Goal: Information Seeking & Learning: Learn about a topic

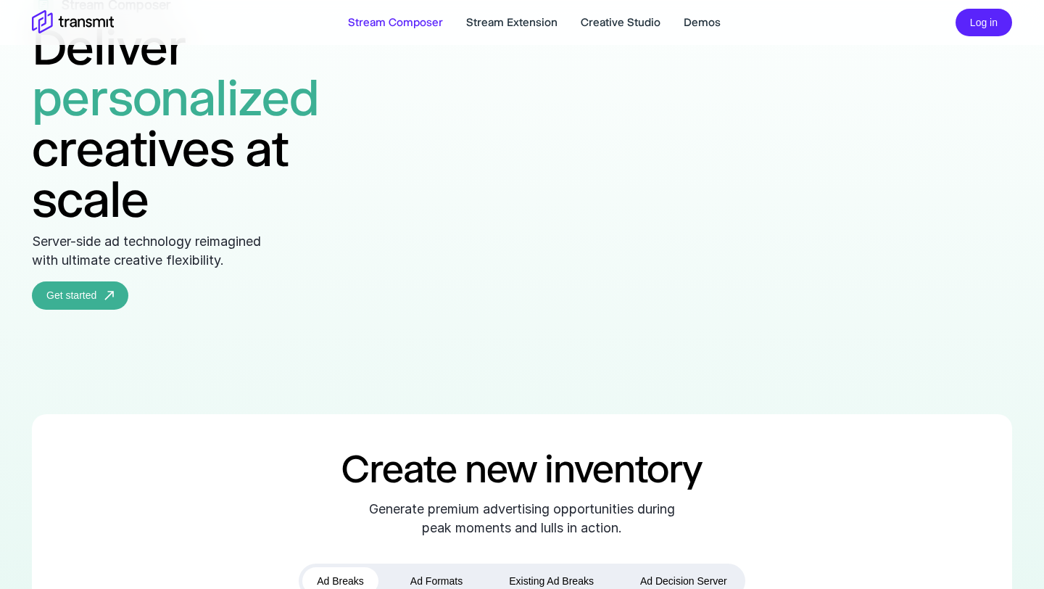
scroll to position [133, 0]
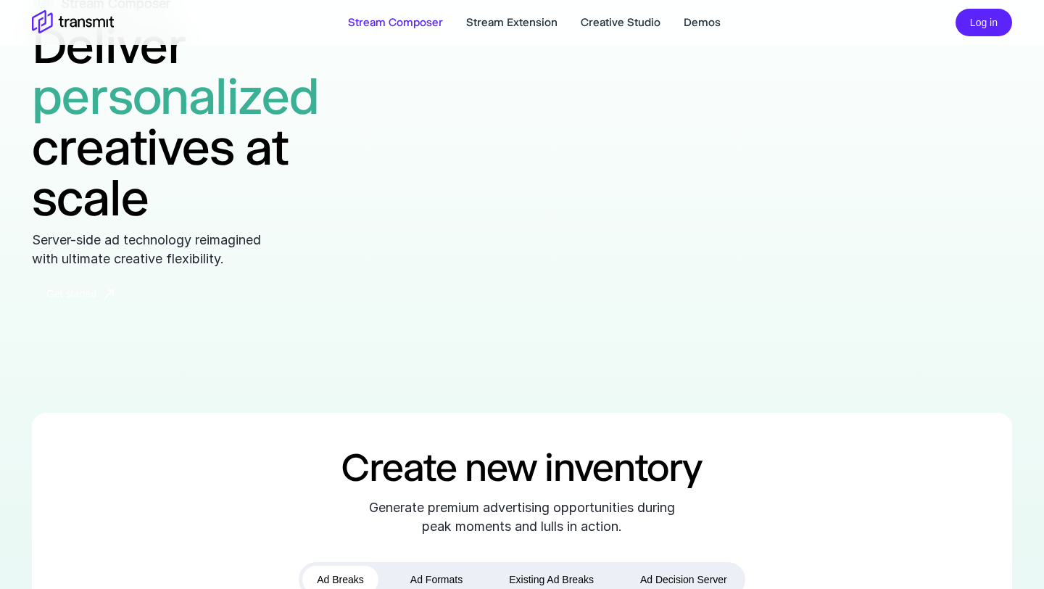
click at [96, 303] on link "Get started" at bounding box center [80, 294] width 96 height 28
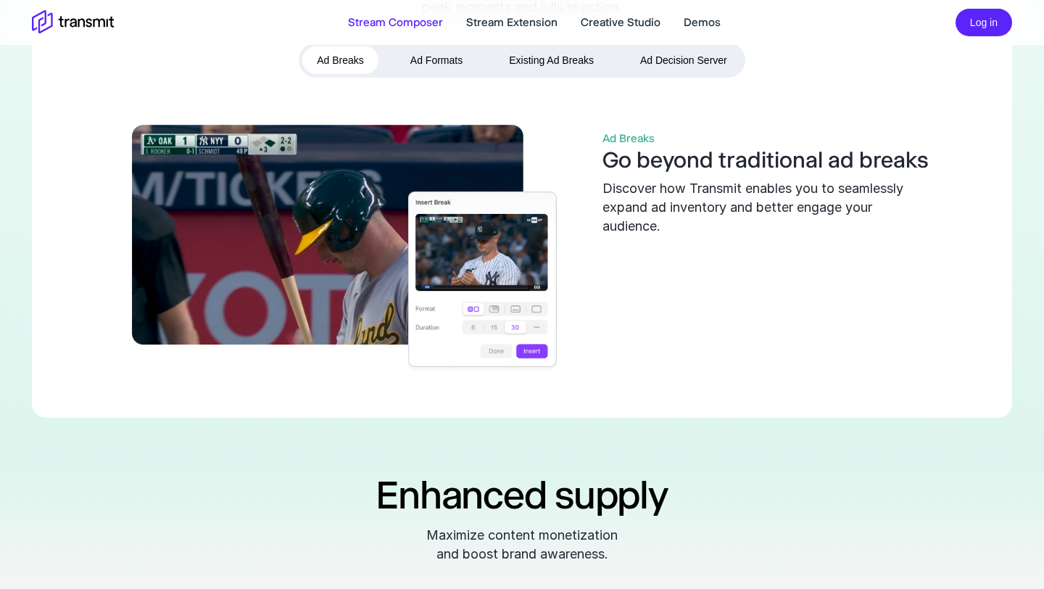
scroll to position [653, 0]
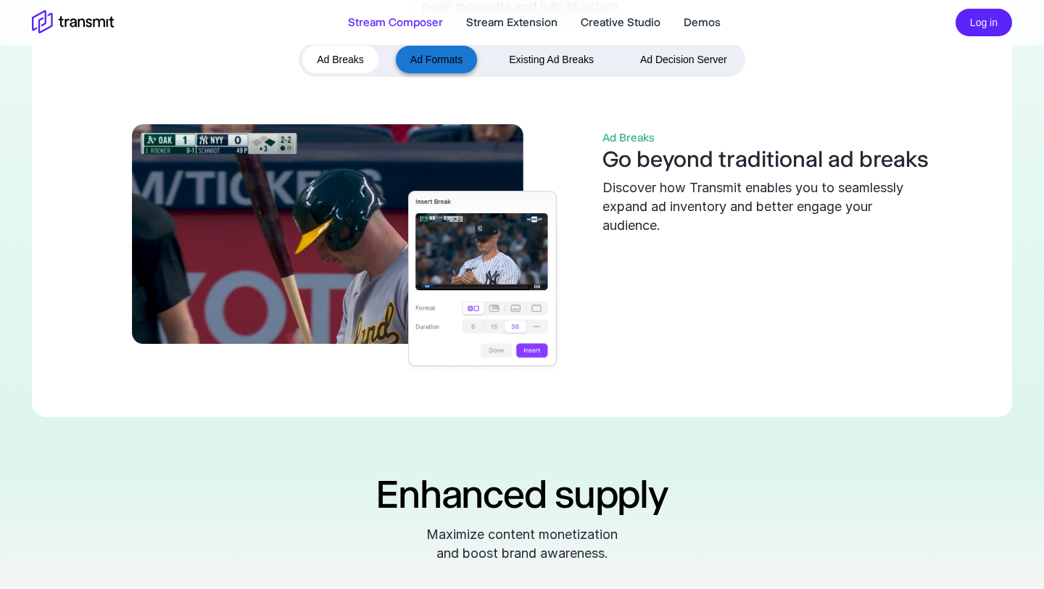
click at [437, 74] on button "Ad Formats" at bounding box center [436, 60] width 81 height 28
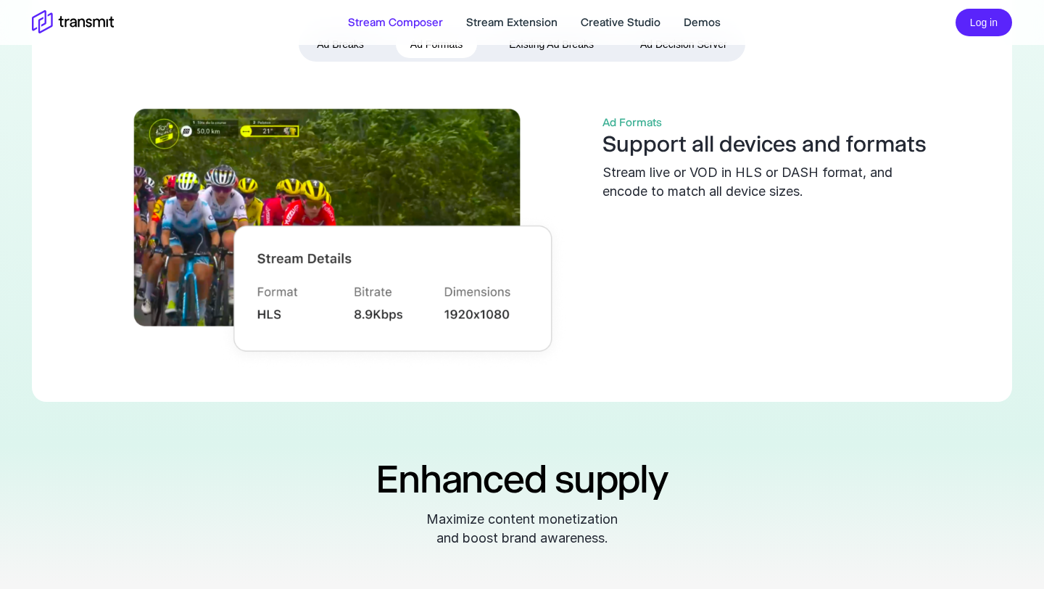
scroll to position [670, 0]
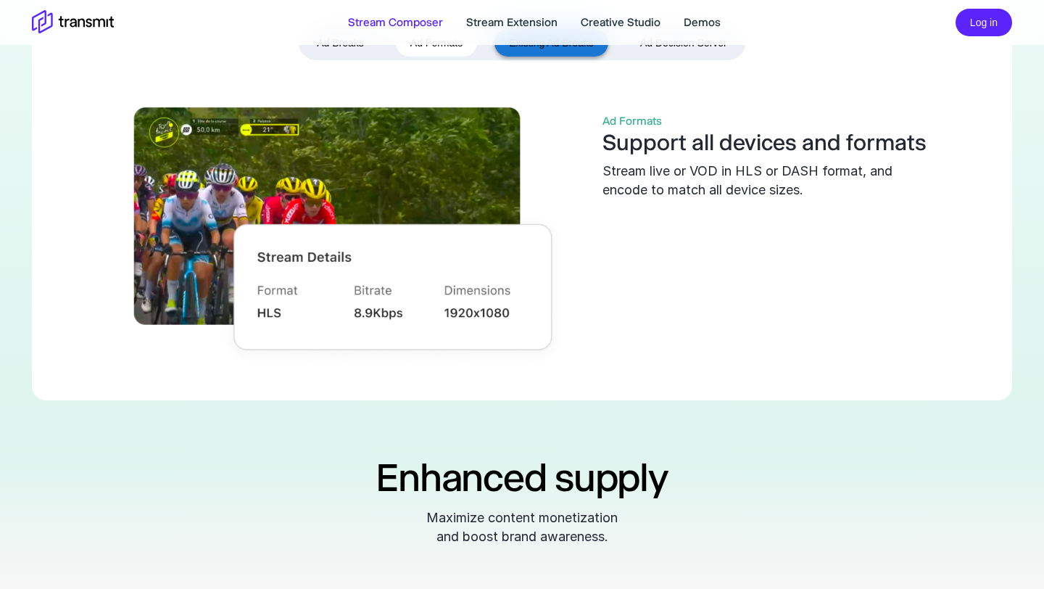
click at [530, 57] on button "Existing Ad Breaks" at bounding box center [552, 43] width 114 height 28
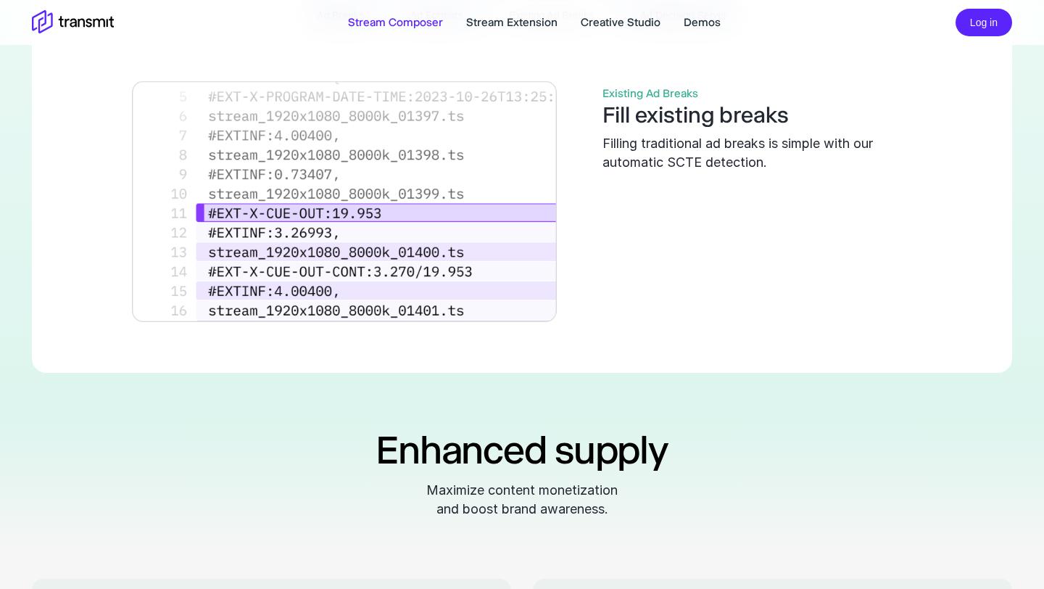
scroll to position [705, 0]
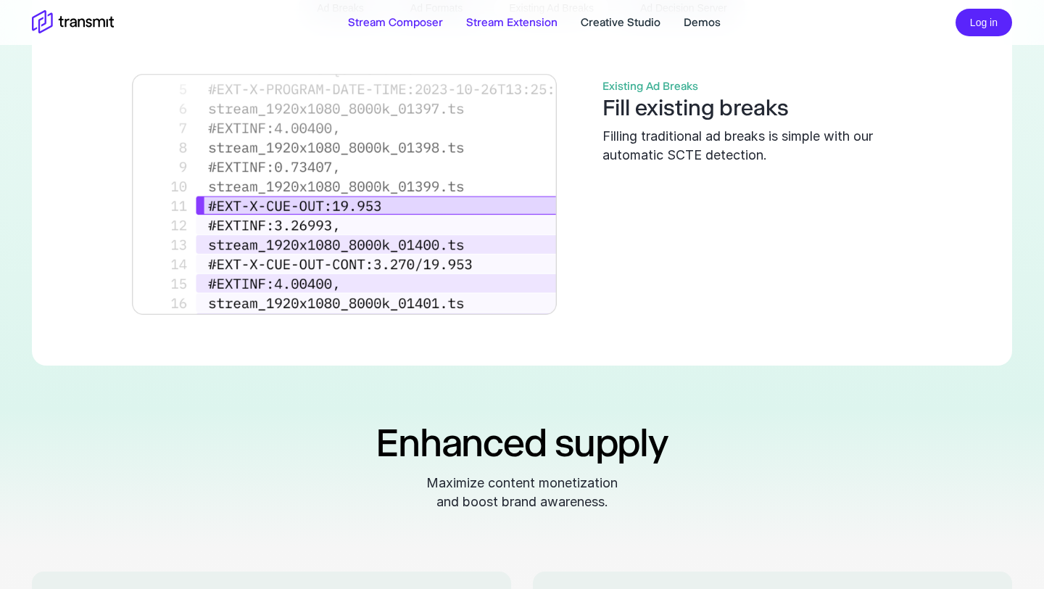
click at [519, 28] on link "Stream Extension" at bounding box center [511, 22] width 91 height 17
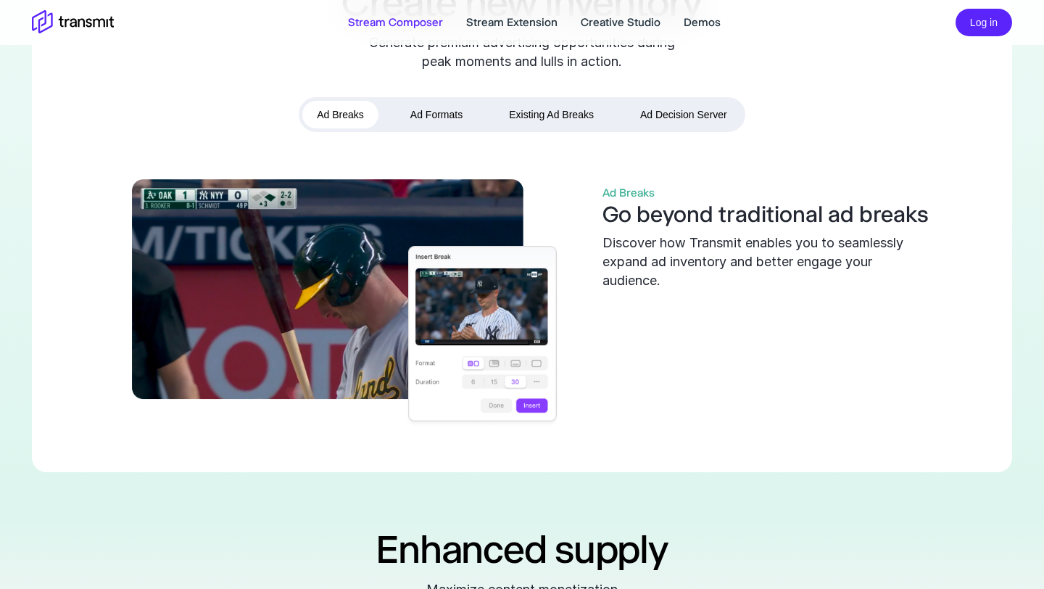
scroll to position [595, 0]
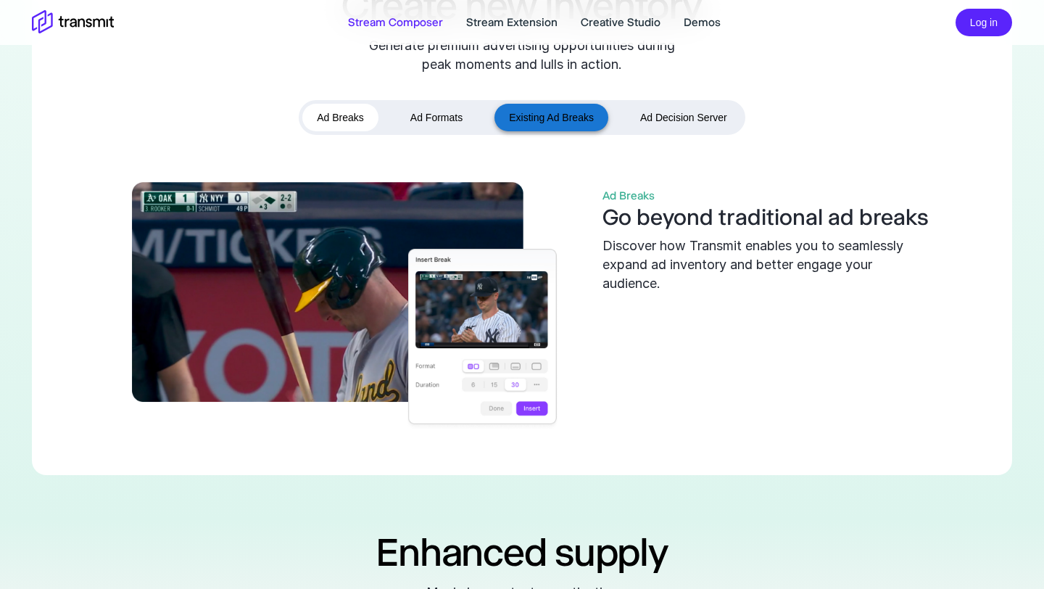
click at [524, 132] on button "Existing Ad Breaks" at bounding box center [552, 118] width 114 height 28
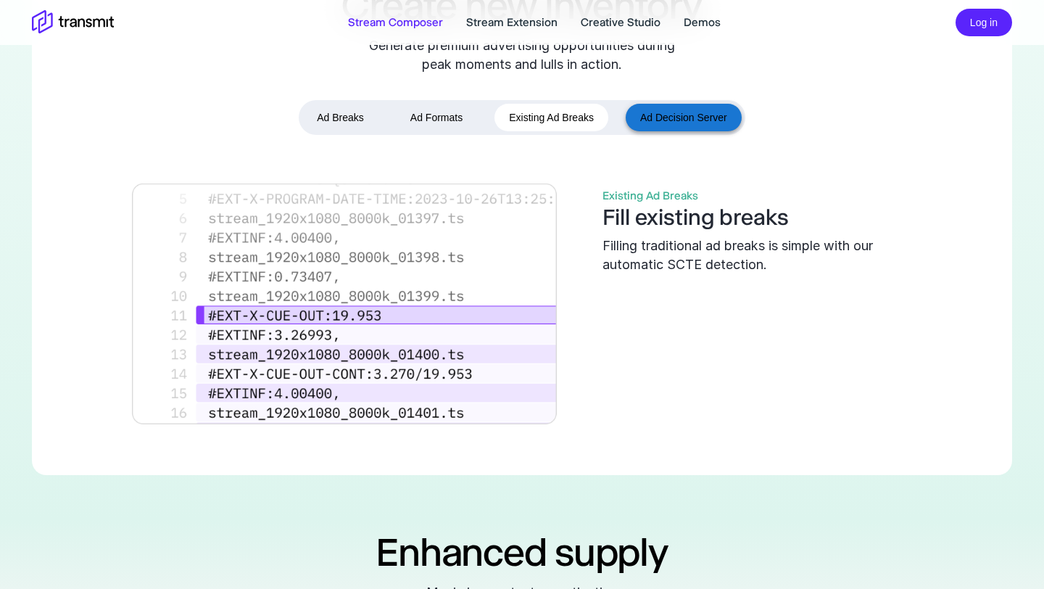
click at [661, 132] on button "Ad Decision Server" at bounding box center [684, 118] width 116 height 28
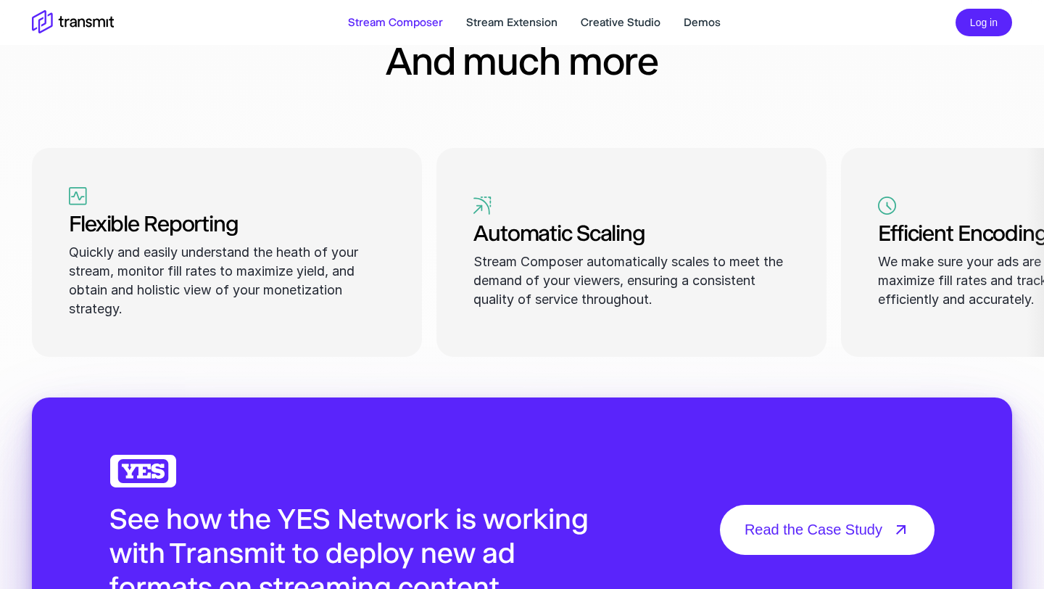
scroll to position [2065, 0]
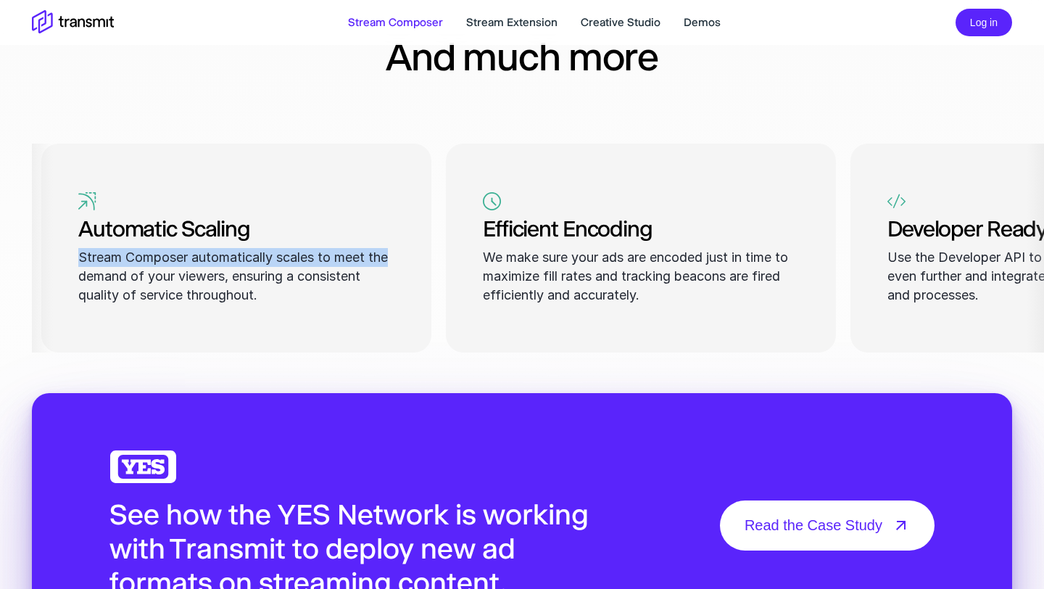
drag, startPoint x: 815, startPoint y: 252, endPoint x: 418, endPoint y: 274, distance: 398.0
click at [420, 276] on div "Automatic Scaling Stream Composer automatically scales to meet the demand of yo…" at bounding box center [236, 248] width 390 height 209
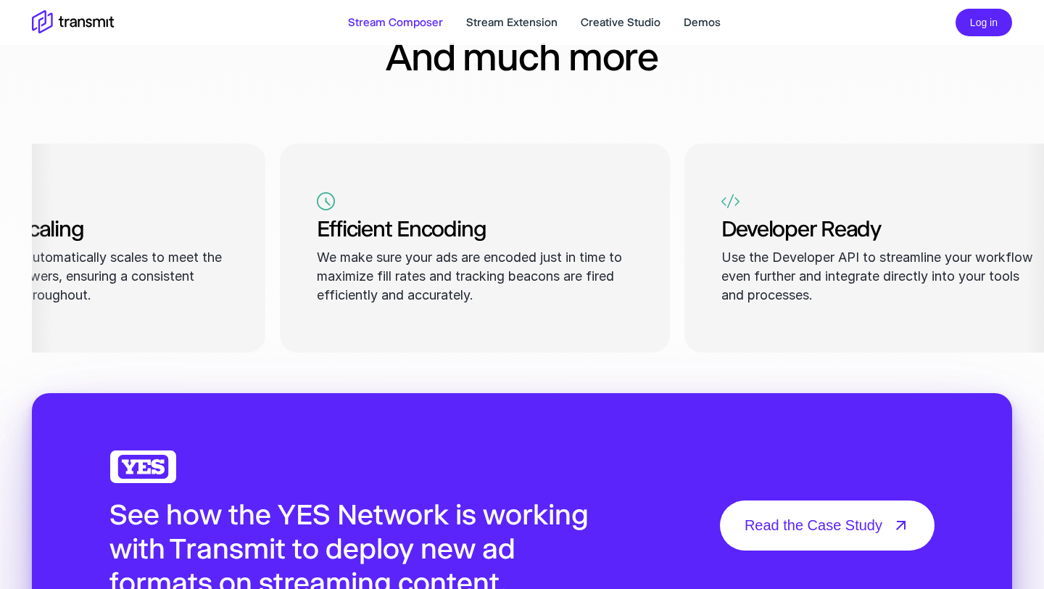
scroll to position [0, 592]
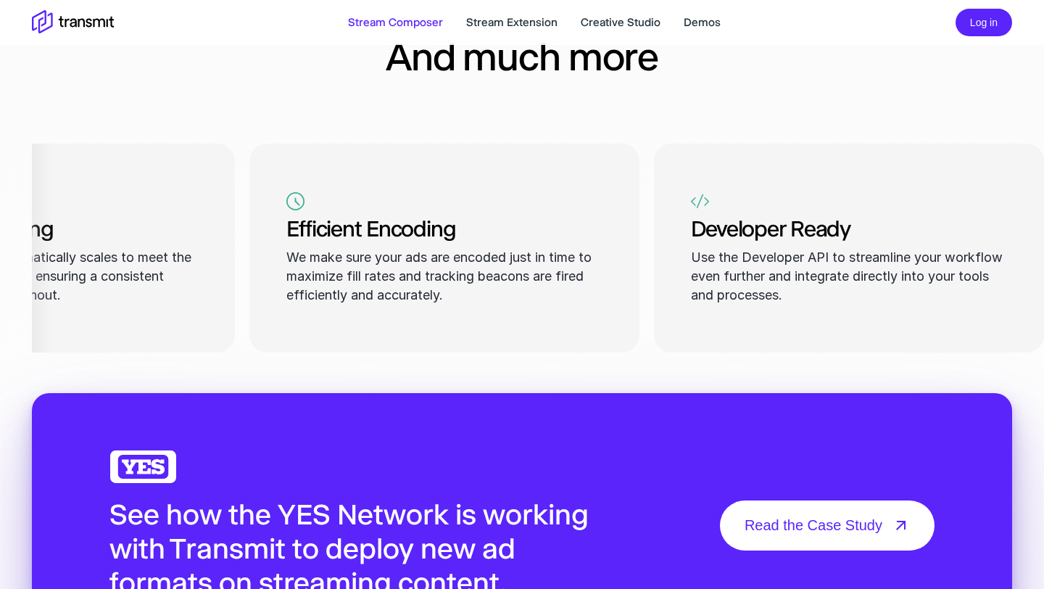
drag, startPoint x: 714, startPoint y: 344, endPoint x: 397, endPoint y: 347, distance: 317.6
click at [397, 347] on div "Efficient Encoding We make sure your ads are encoded just in time to maximize f…" at bounding box center [444, 248] width 390 height 209
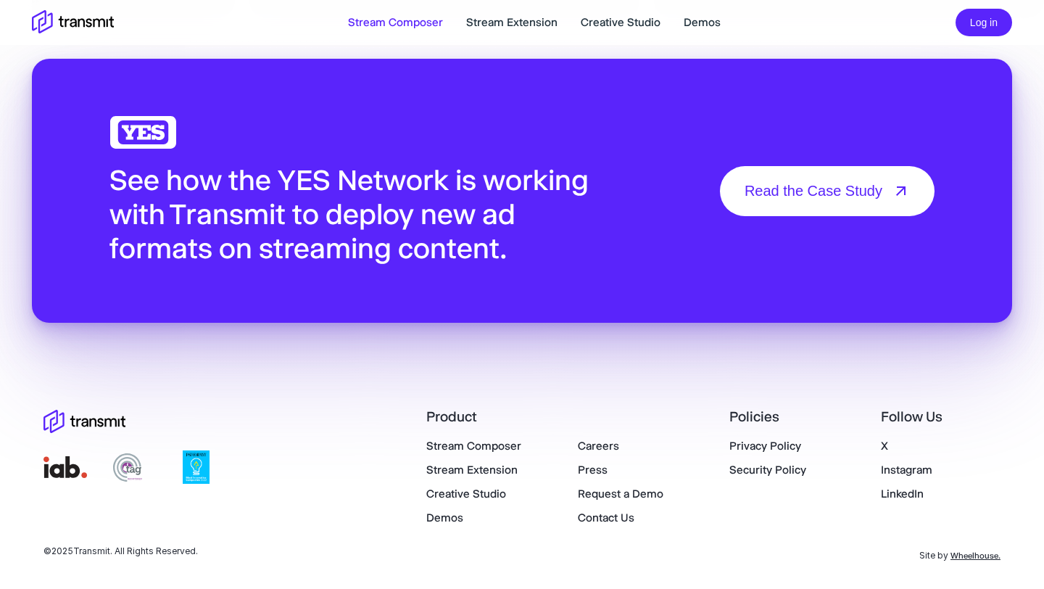
scroll to position [2424, 0]
click at [504, 26] on link "Stream Extension" at bounding box center [511, 22] width 91 height 17
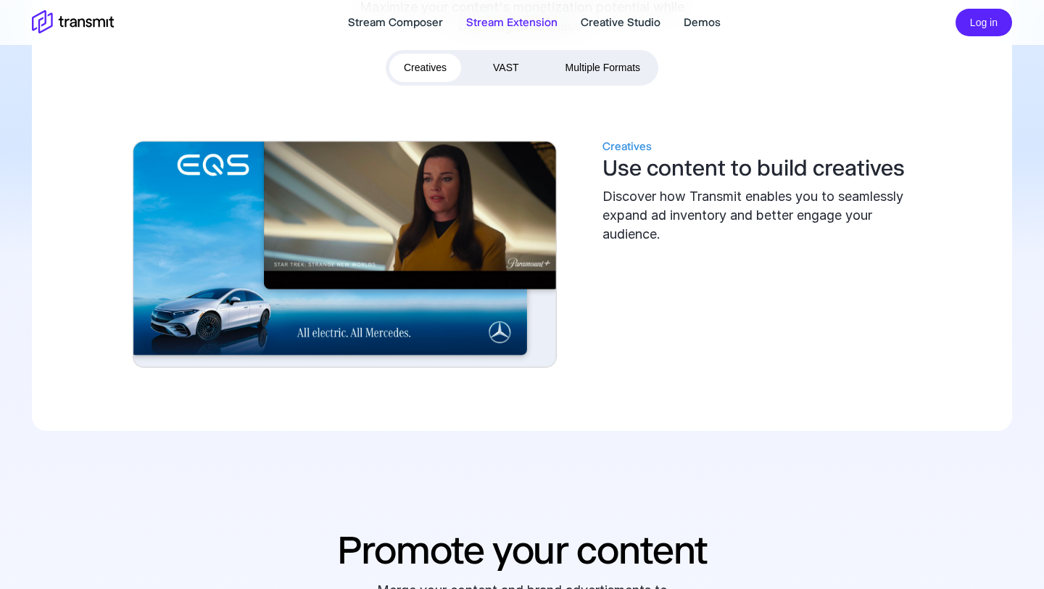
scroll to position [623, 0]
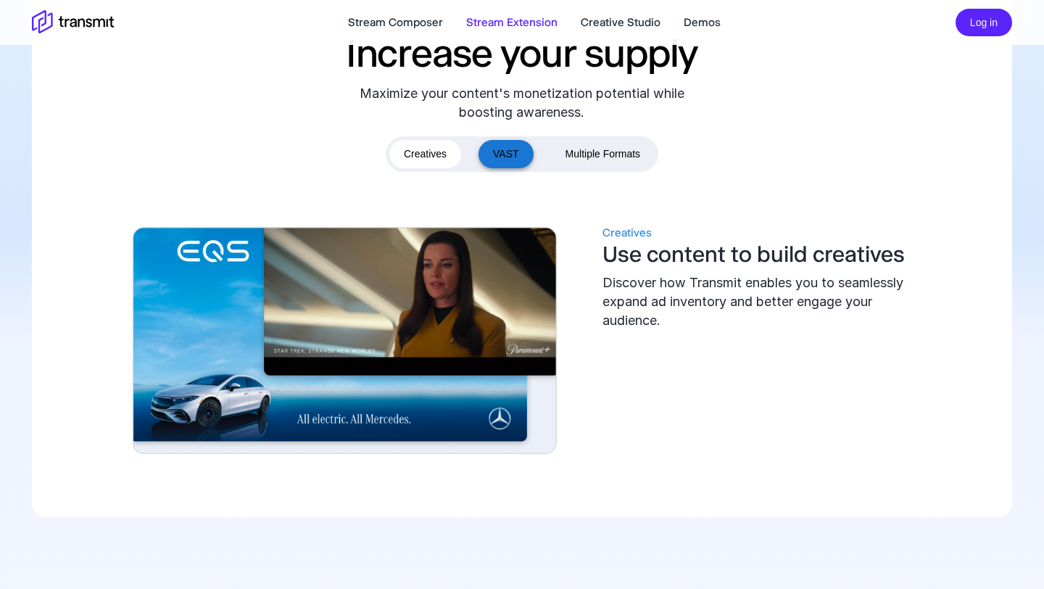
click at [503, 154] on button "VAST" at bounding box center [506, 154] width 55 height 28
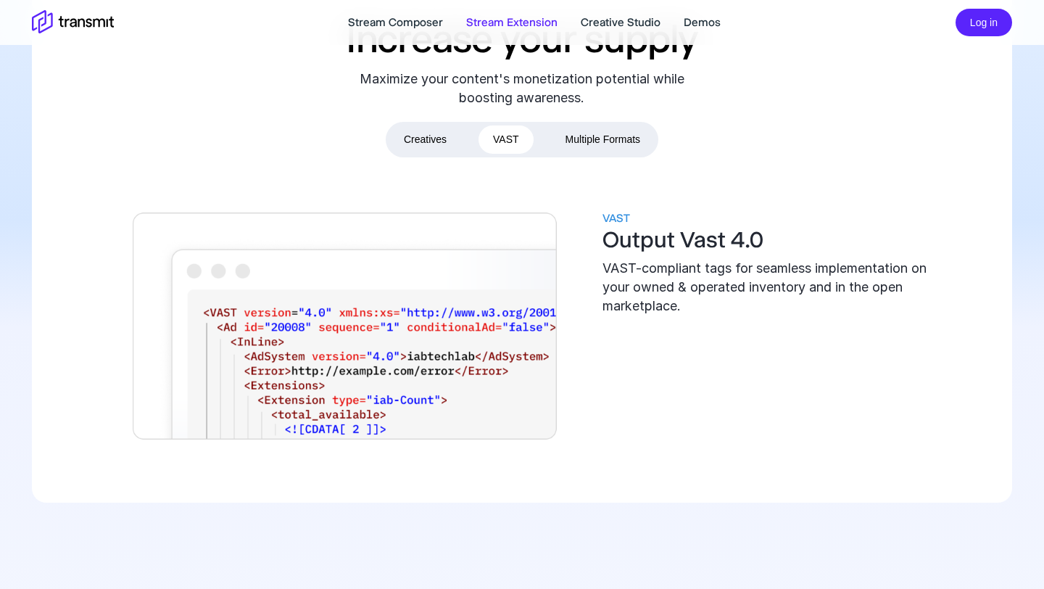
scroll to position [641, 0]
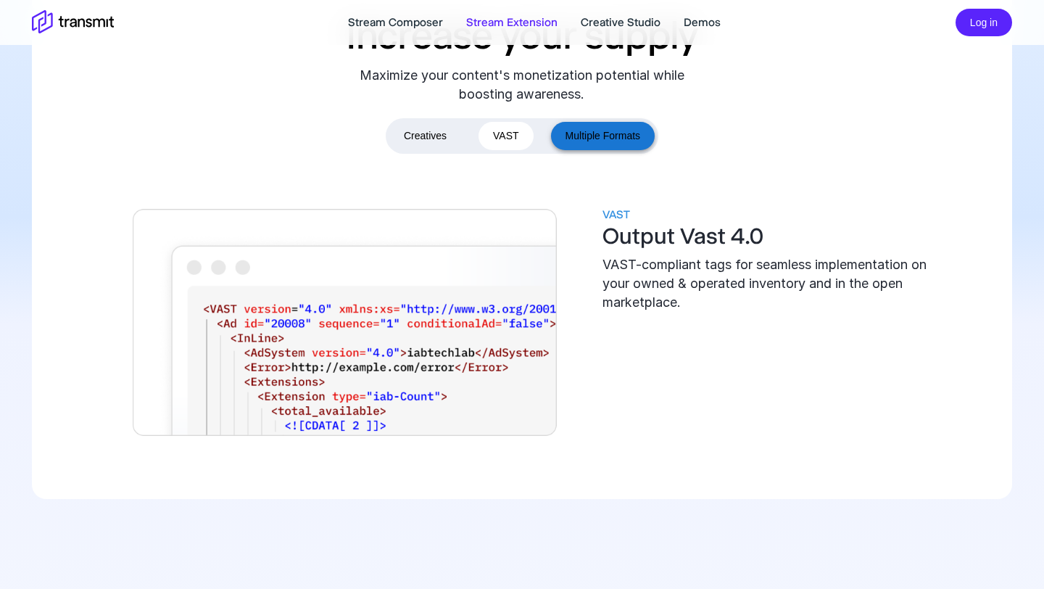
click at [573, 132] on button "Multiple Formats" at bounding box center [603, 136] width 104 height 28
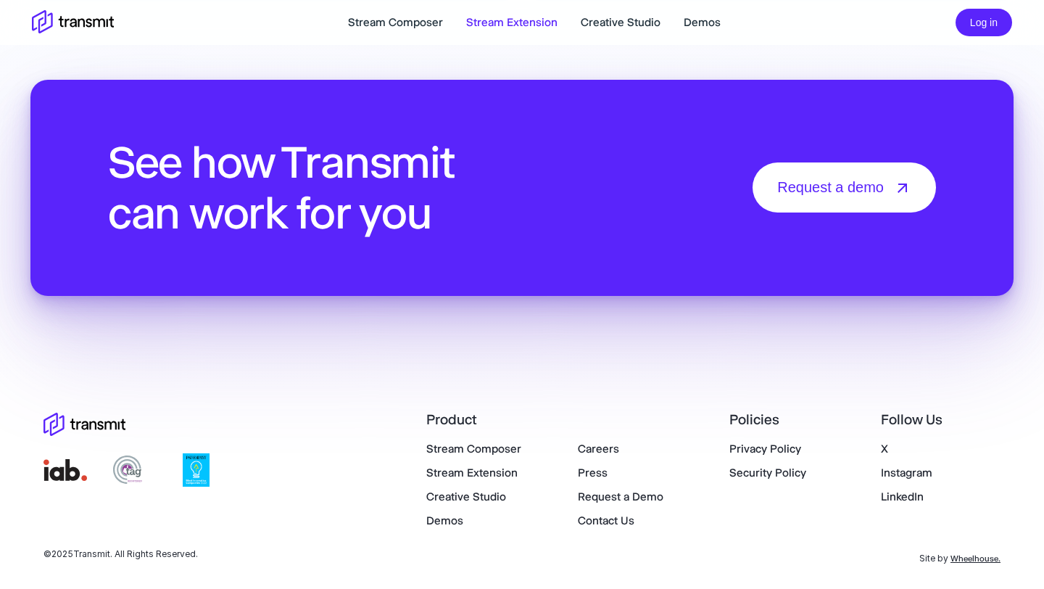
scroll to position [1759, 0]
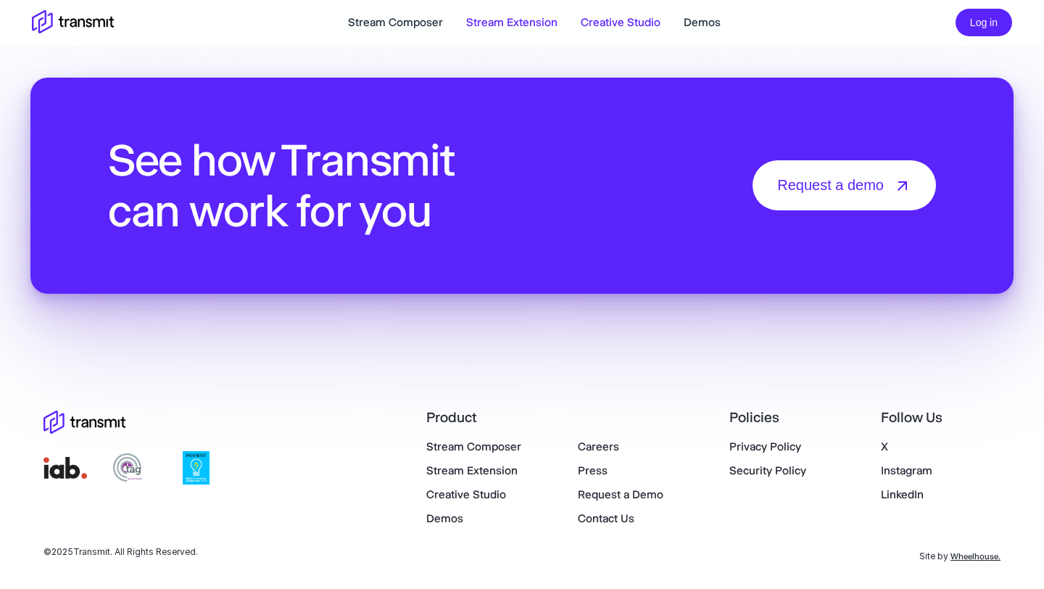
click at [603, 24] on link "Creative Studio" at bounding box center [621, 22] width 80 height 17
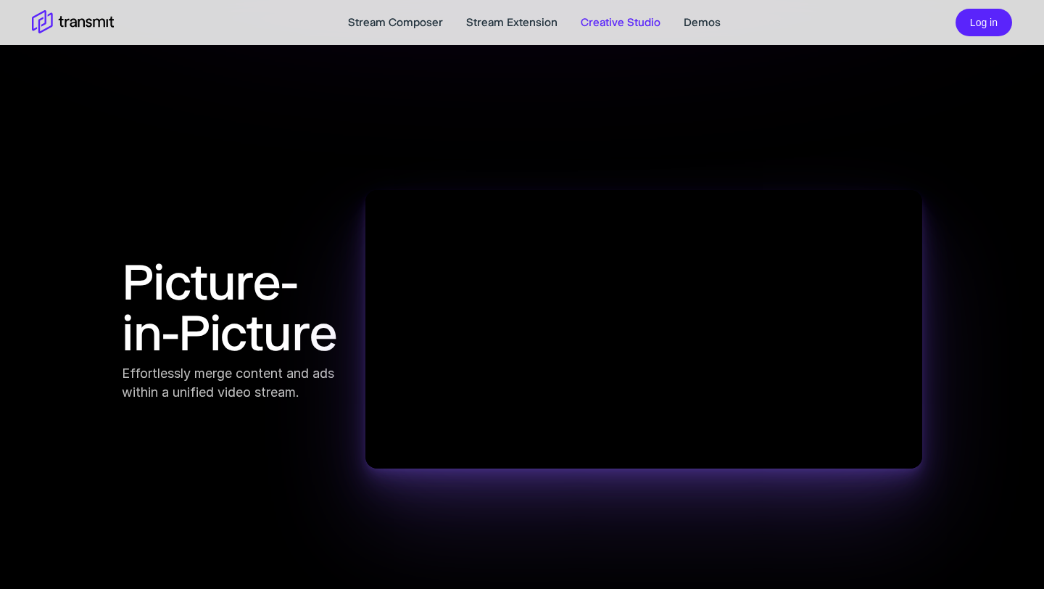
scroll to position [1038, 0]
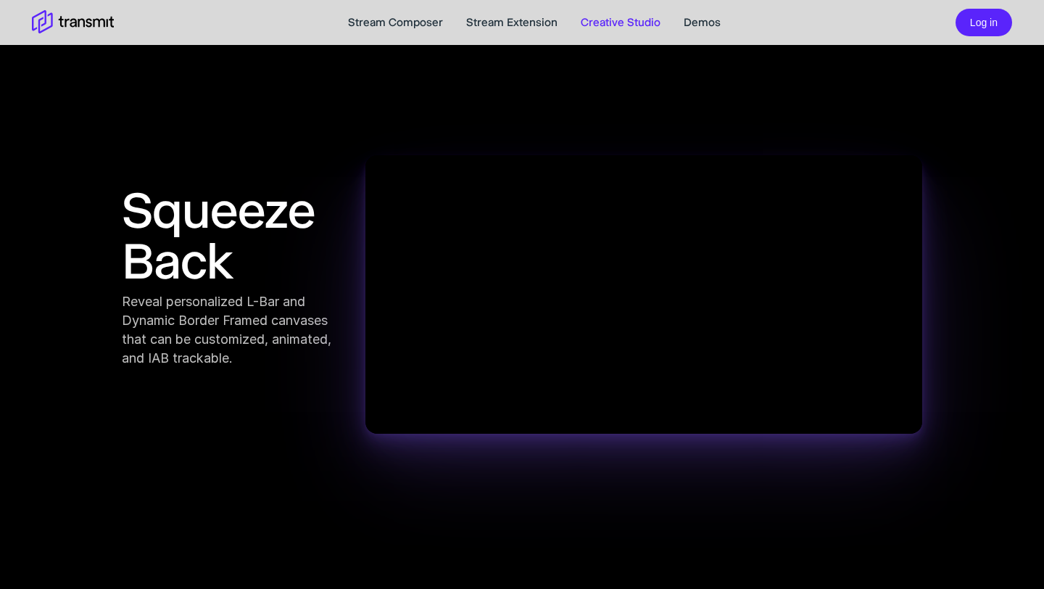
scroll to position [1671, 0]
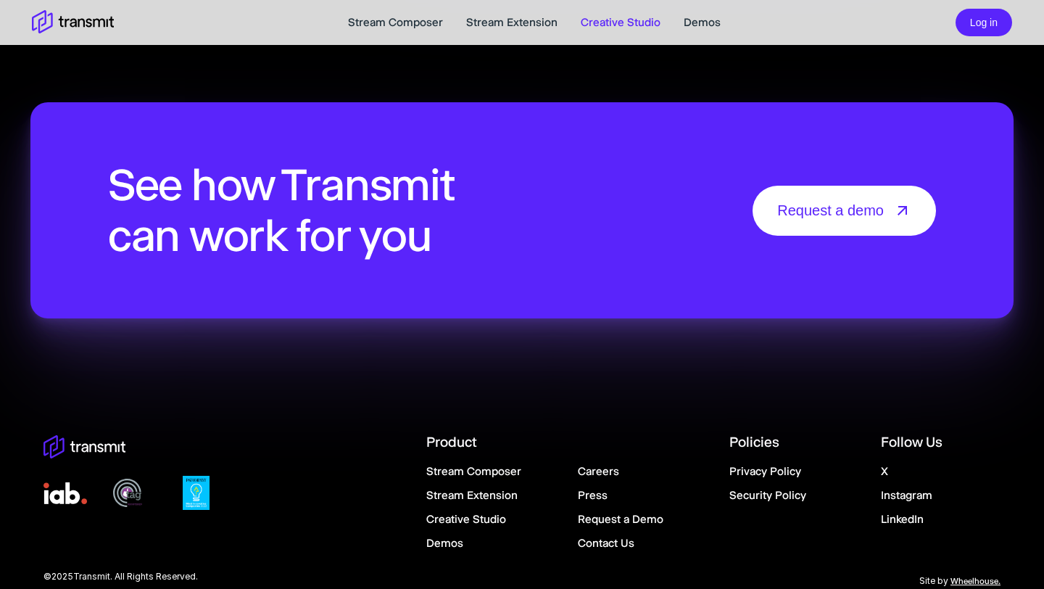
scroll to position [2786, 0]
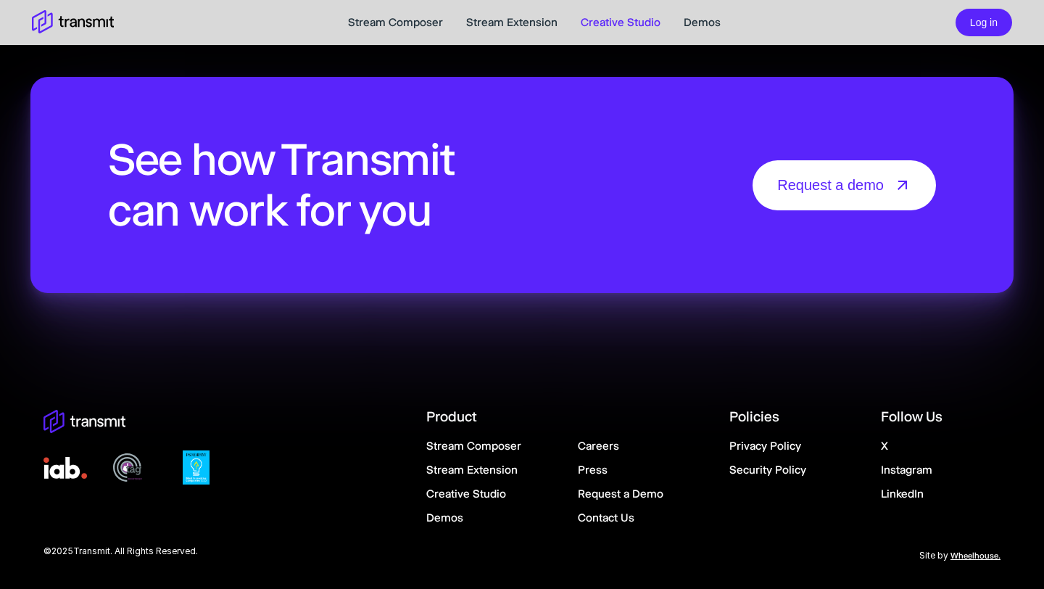
click at [452, 517] on link "Demos" at bounding box center [444, 518] width 37 height 14
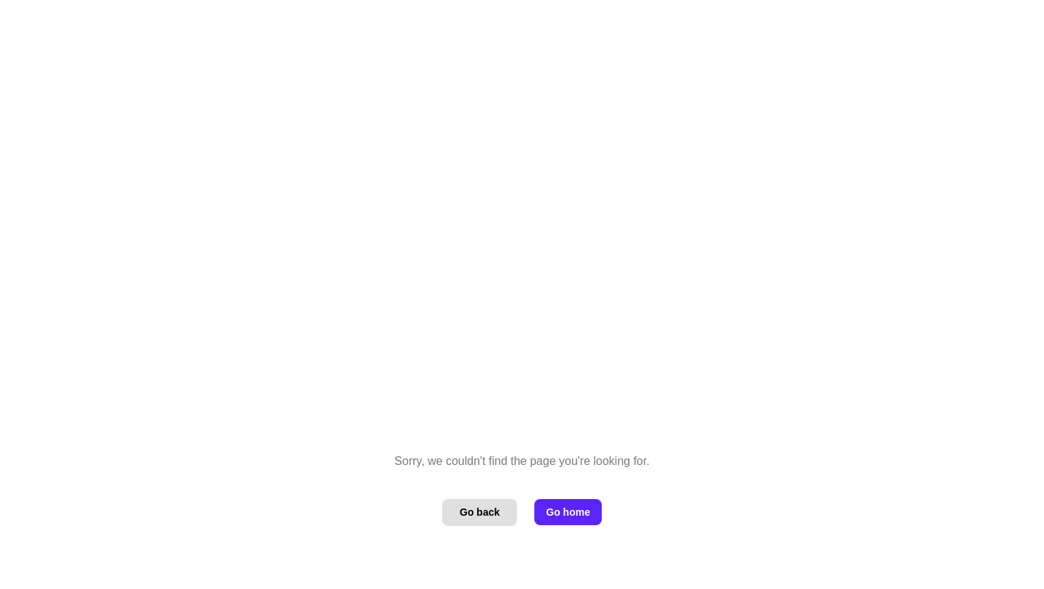
click at [482, 515] on button "Go back" at bounding box center [479, 512] width 75 height 27
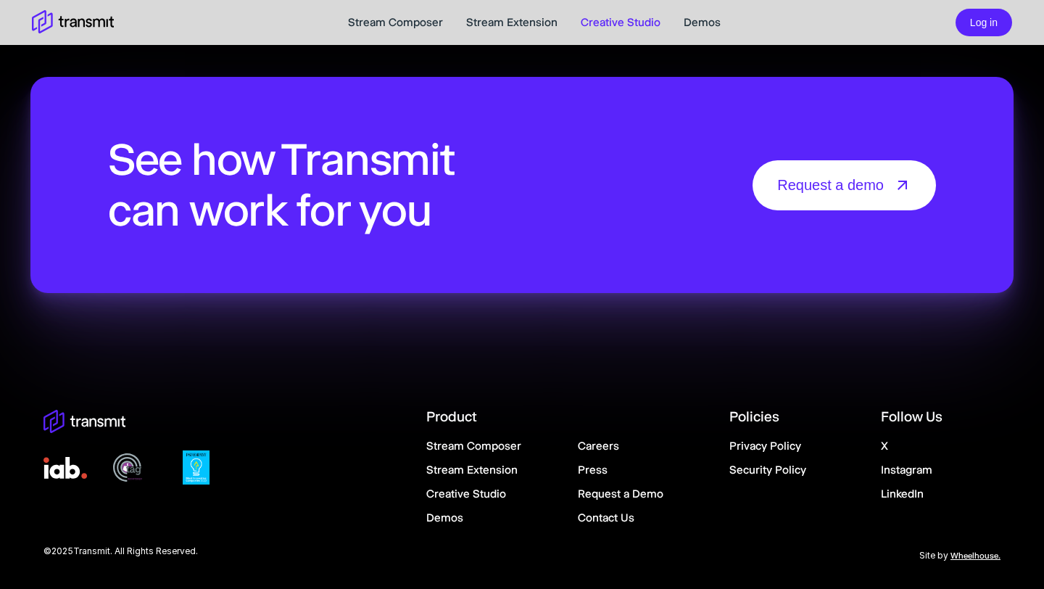
click at [603, 473] on link "Press" at bounding box center [593, 470] width 30 height 14
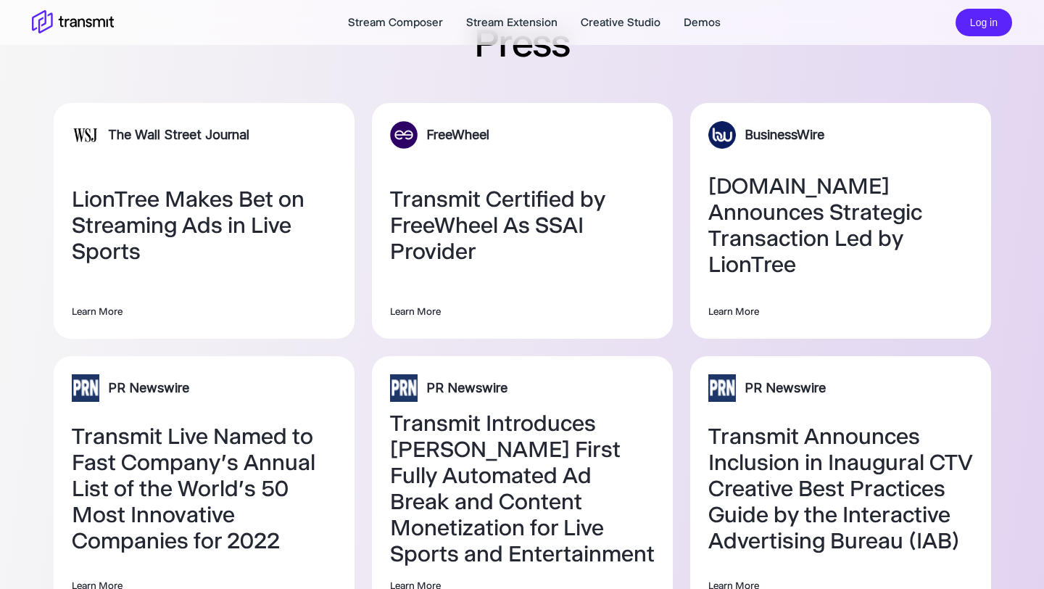
scroll to position [33, 0]
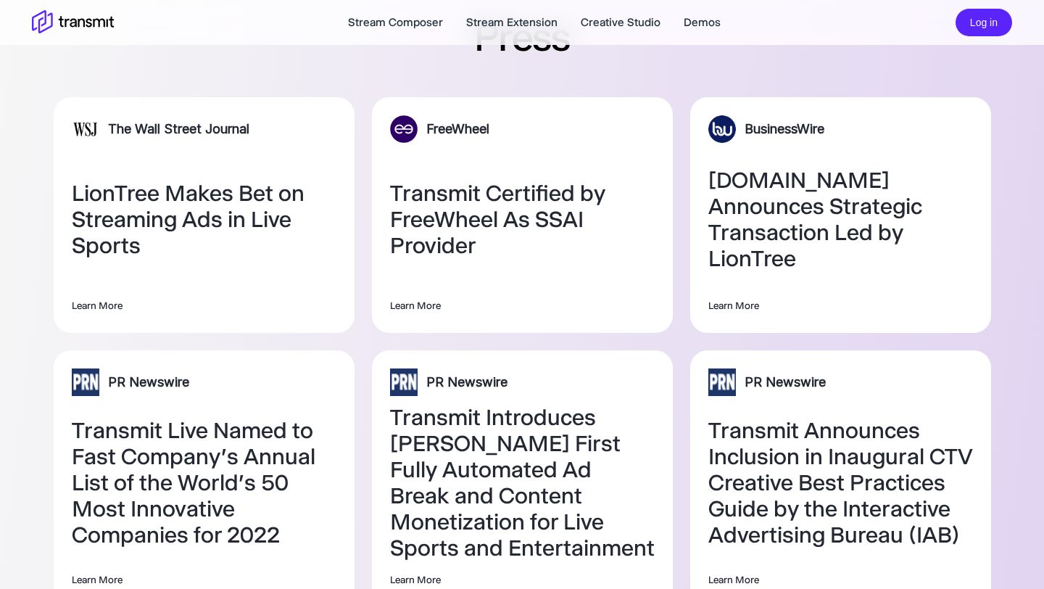
click at [205, 197] on link "LionTree Makes Bet on Streaming Ads in Live Sports" at bounding box center [204, 220] width 265 height 78
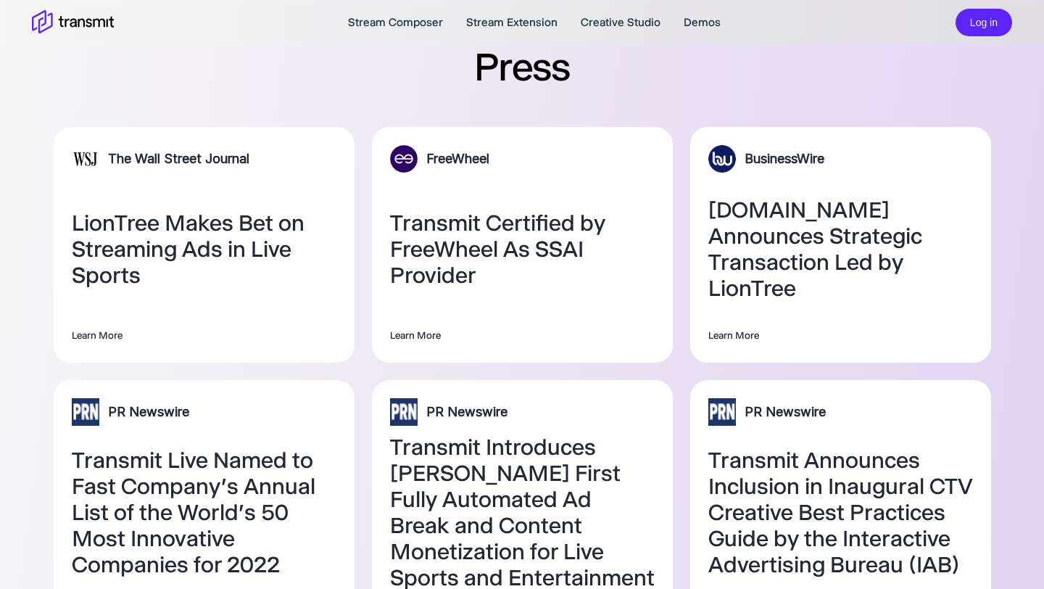
scroll to position [0, 0]
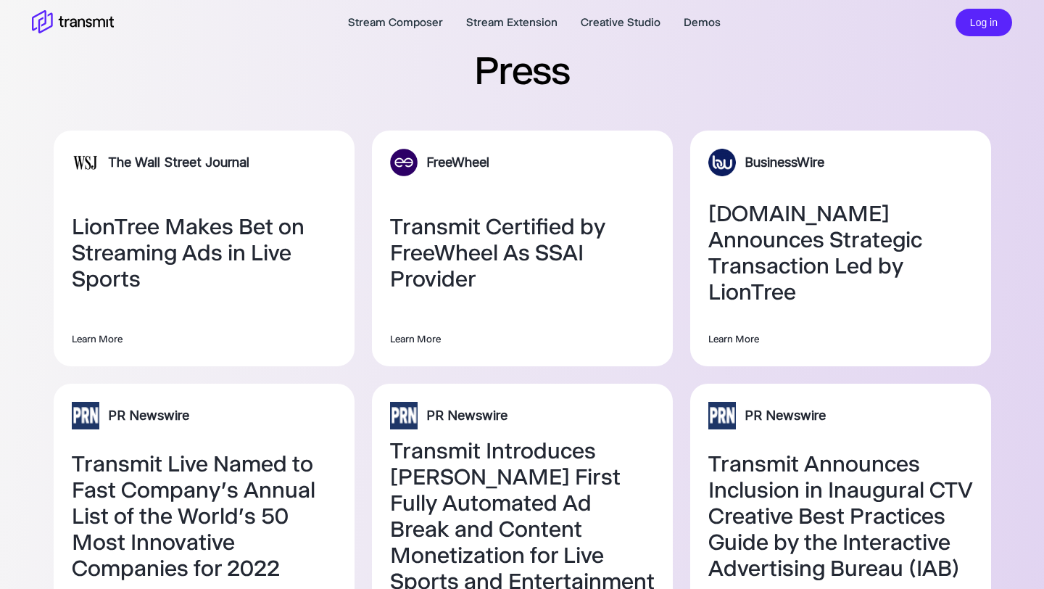
click at [516, 244] on link "Transmit Certified by FreeWheel As SSAI Provider" at bounding box center [522, 253] width 265 height 78
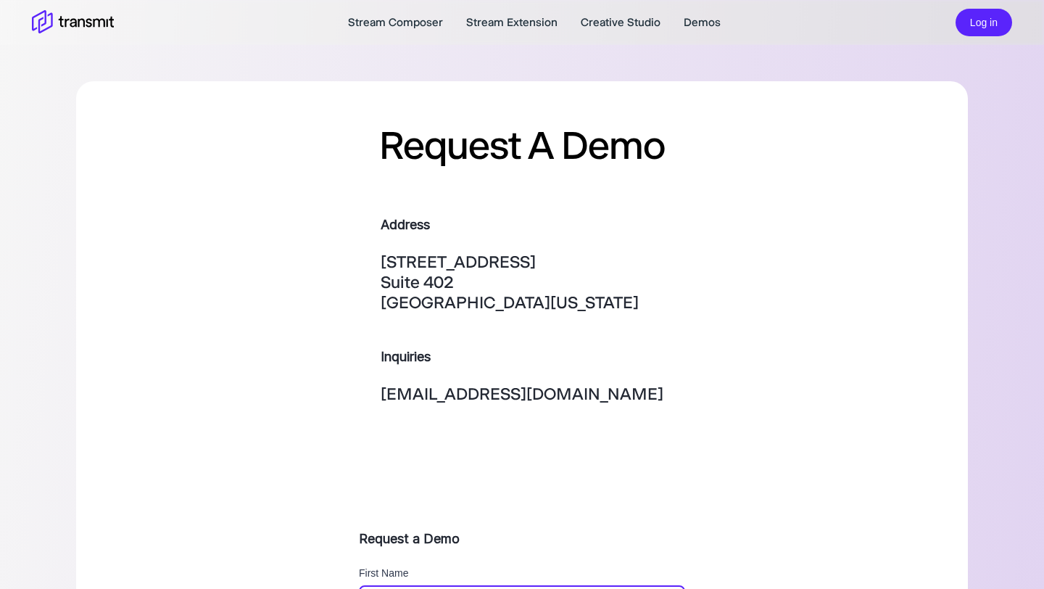
scroll to position [25, 0]
